Goal: Task Accomplishment & Management: Use online tool/utility

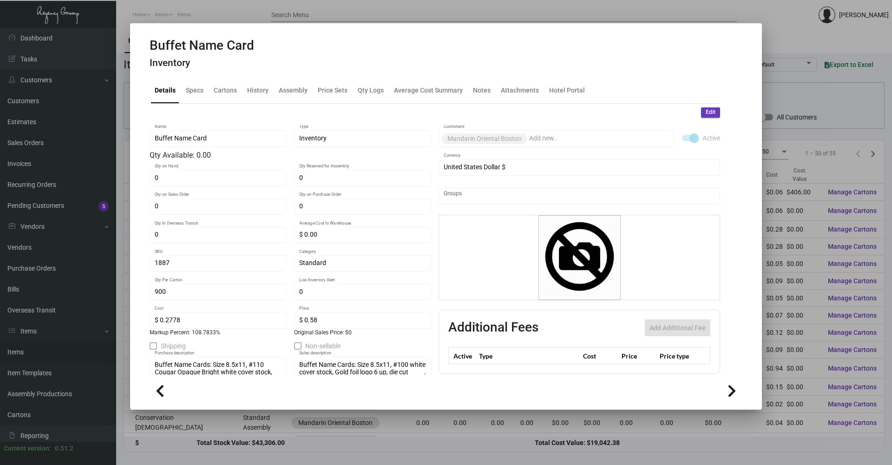
scroll to position [90, 0]
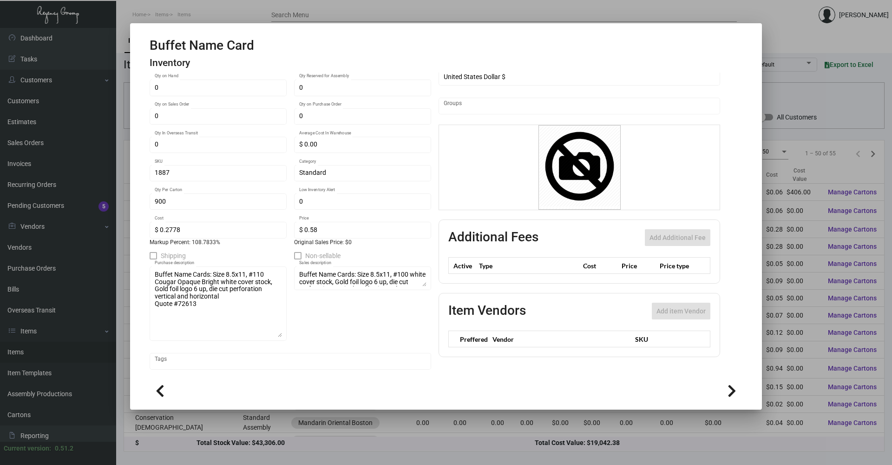
click at [326, 450] on div at bounding box center [446, 232] width 892 height 465
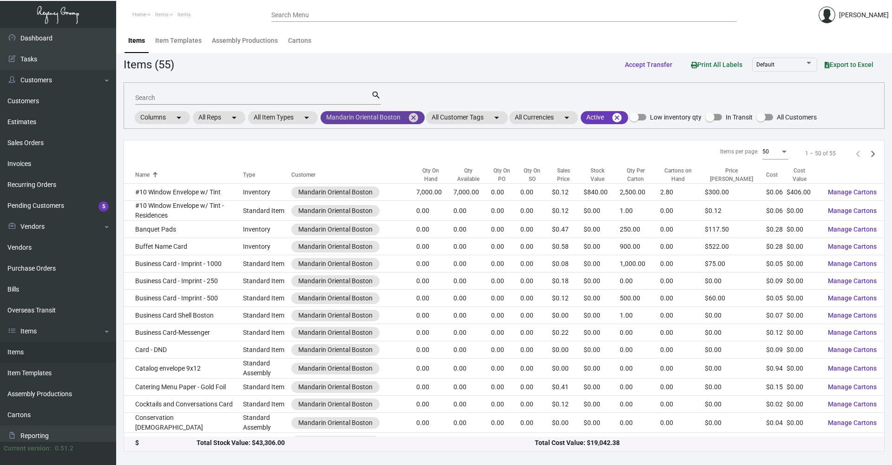
click at [412, 114] on mat-icon "cancel" at bounding box center [413, 117] width 11 height 11
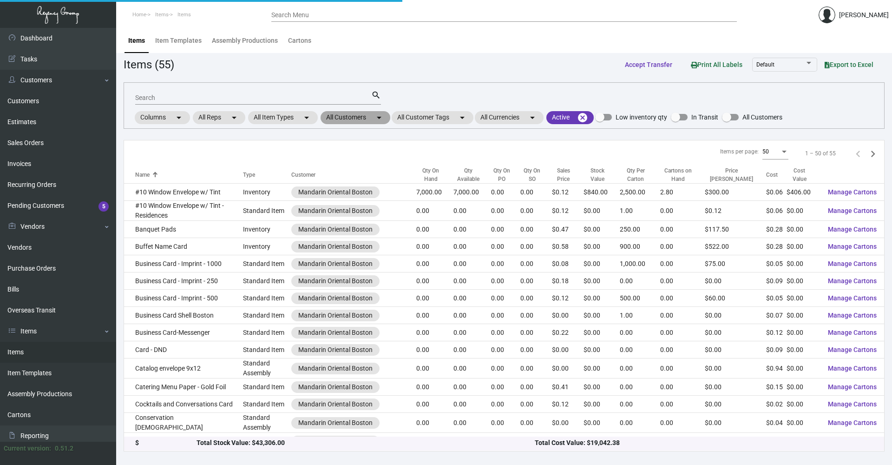
click at [366, 112] on mat-chip "All Customers arrow_drop_down" at bounding box center [356, 117] width 70 height 13
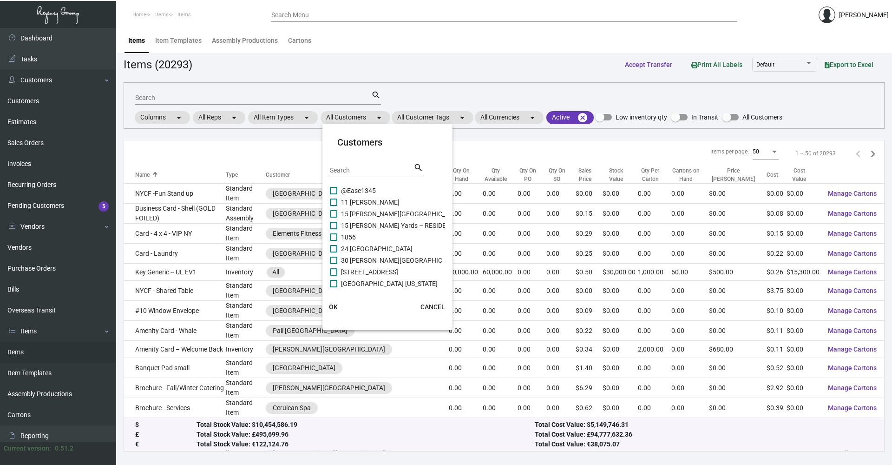
click at [358, 164] on div "Search" at bounding box center [372, 170] width 84 height 14
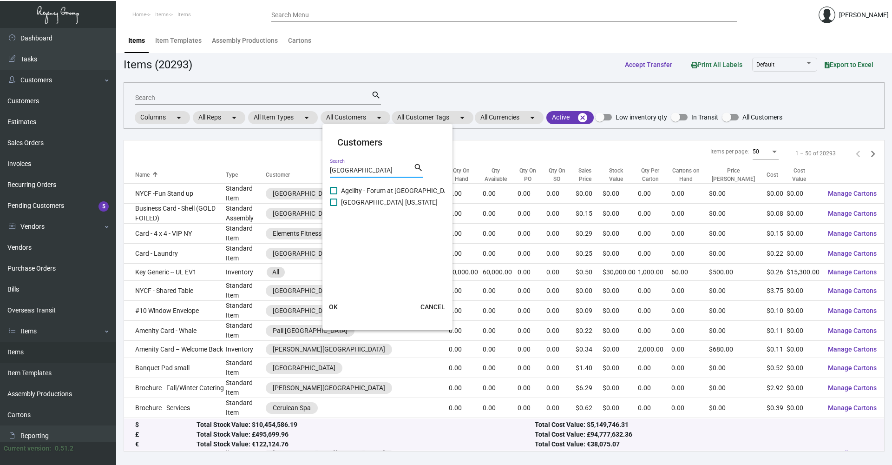
type input "[GEOGRAPHIC_DATA]"
click at [393, 205] on span "[GEOGRAPHIC_DATA] [US_STATE]" at bounding box center [389, 202] width 97 height 11
click at [334, 206] on input "[GEOGRAPHIC_DATA] [US_STATE]" at bounding box center [333, 206] width 0 height 0
checkbox input "true"
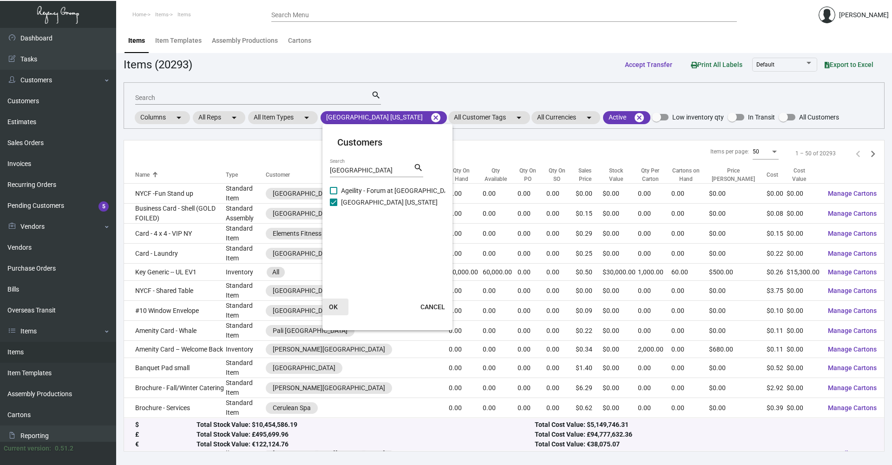
click at [331, 313] on button "OK" at bounding box center [334, 306] width 30 height 17
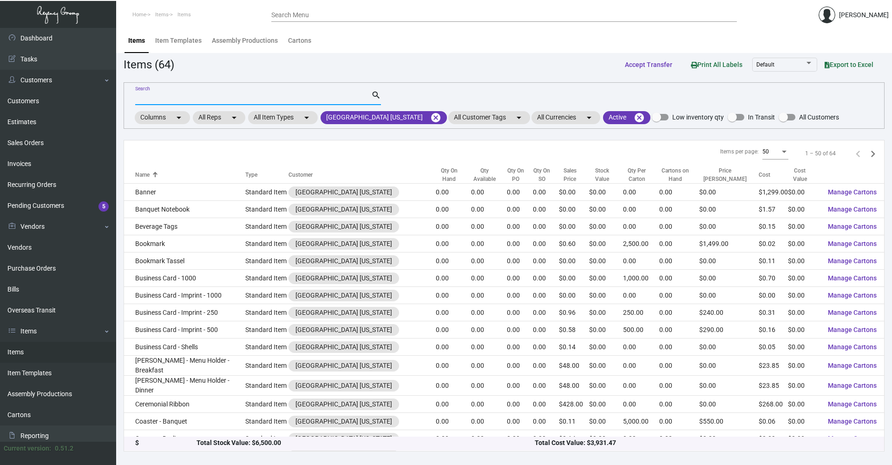
click at [226, 98] on input "Search" at bounding box center [253, 97] width 236 height 7
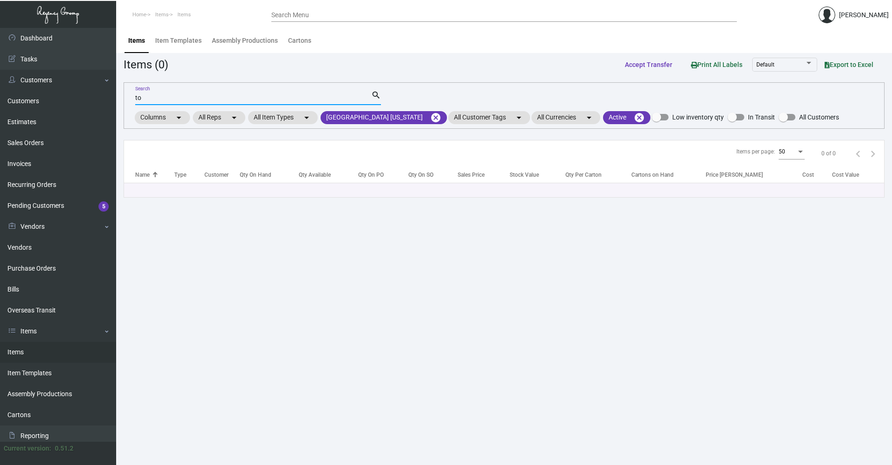
type input "t"
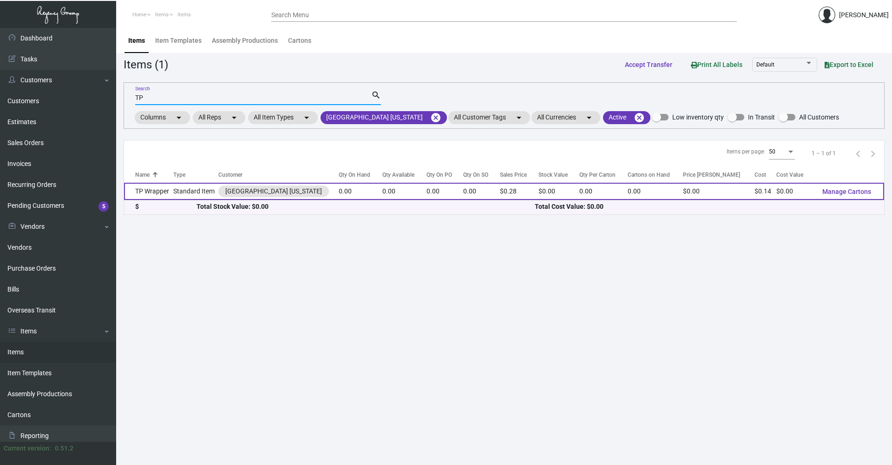
type input "TP"
click at [193, 187] on td "Standard Item" at bounding box center [195, 191] width 45 height 17
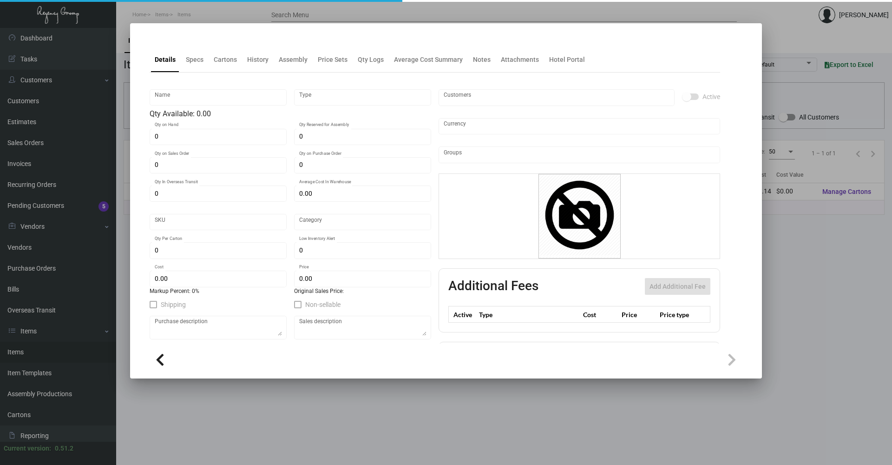
type input "TP Wrapper"
type input "Standard Item"
type input "$ 0.00"
type input "Standard"
type input "$ 0.13658"
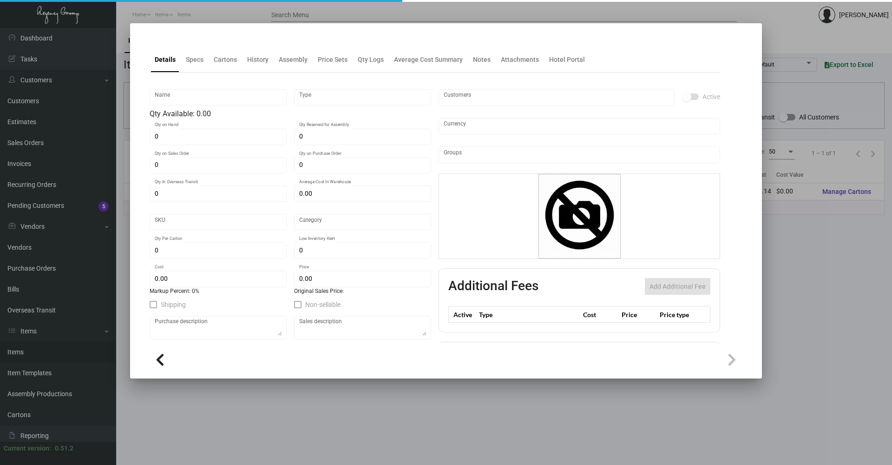
type input "$ 0.28"
checkbox input "true"
type input "United States Dollar $"
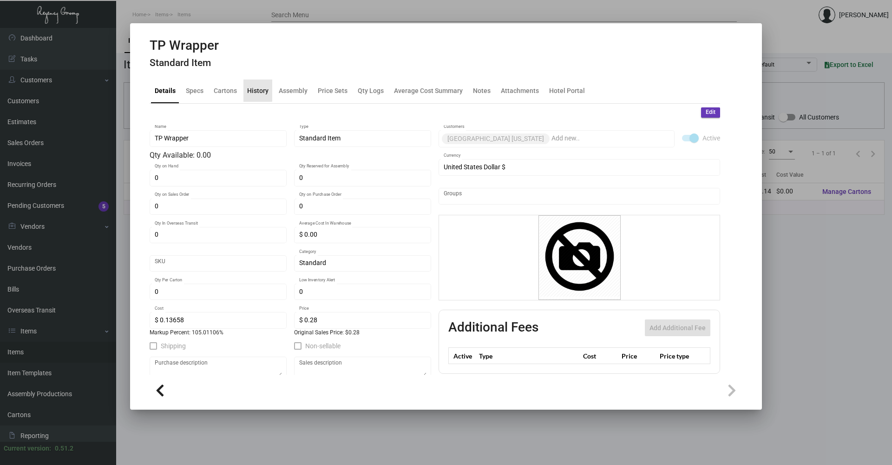
click at [255, 85] on div "History" at bounding box center [257, 90] width 21 height 10
